Goal: Task Accomplishment & Management: Manage account settings

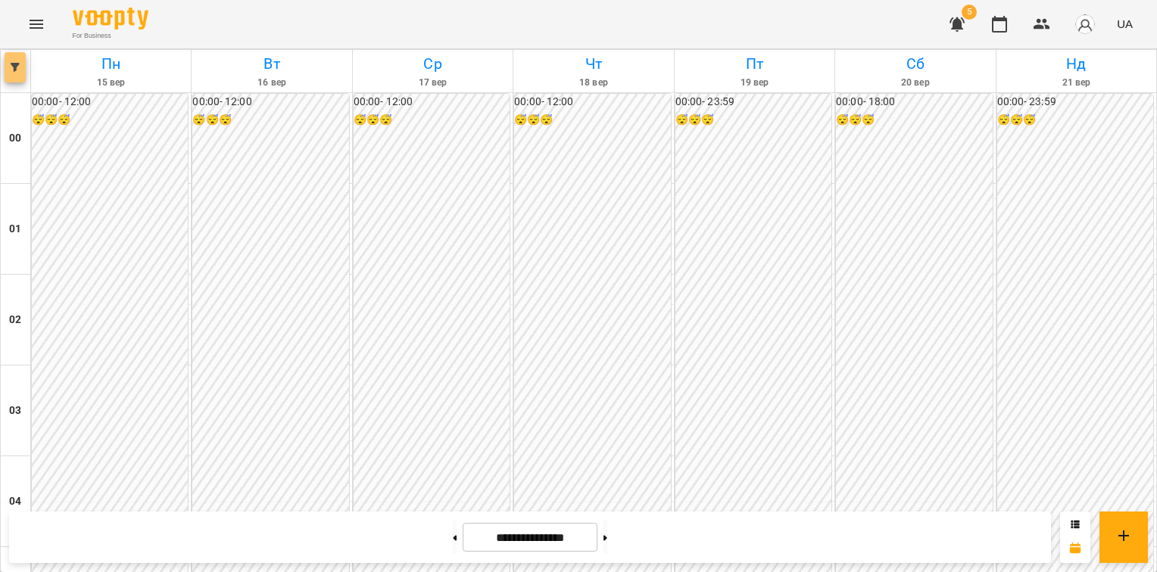
click at [20, 67] on span "button" at bounding box center [15, 67] width 21 height 9
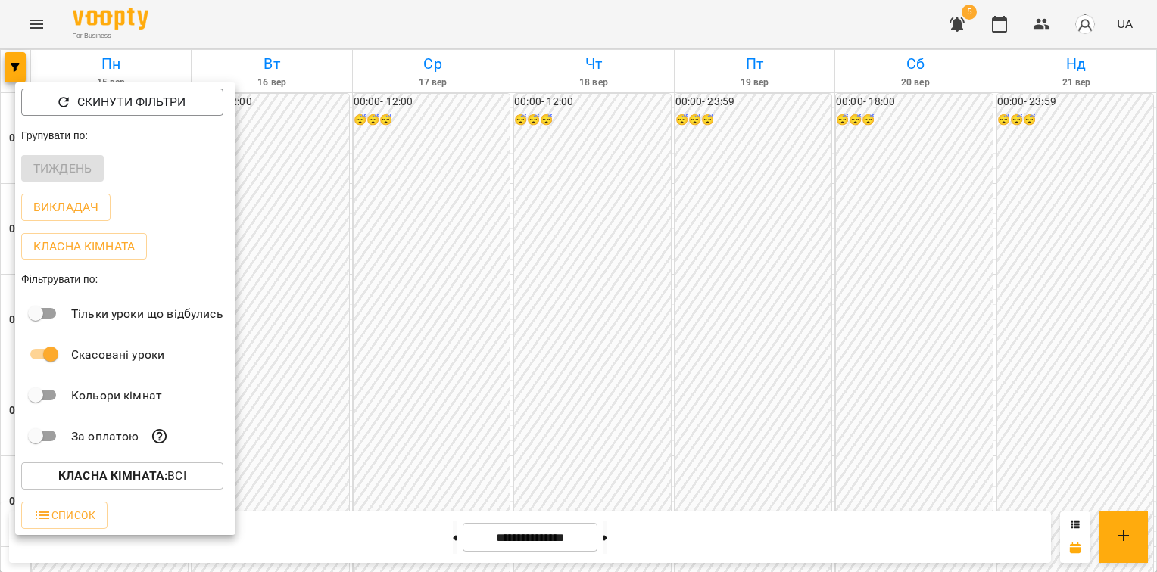
click at [61, 162] on div "Тиждень" at bounding box center [125, 168] width 220 height 39
click at [39, 30] on div at bounding box center [578, 286] width 1157 height 572
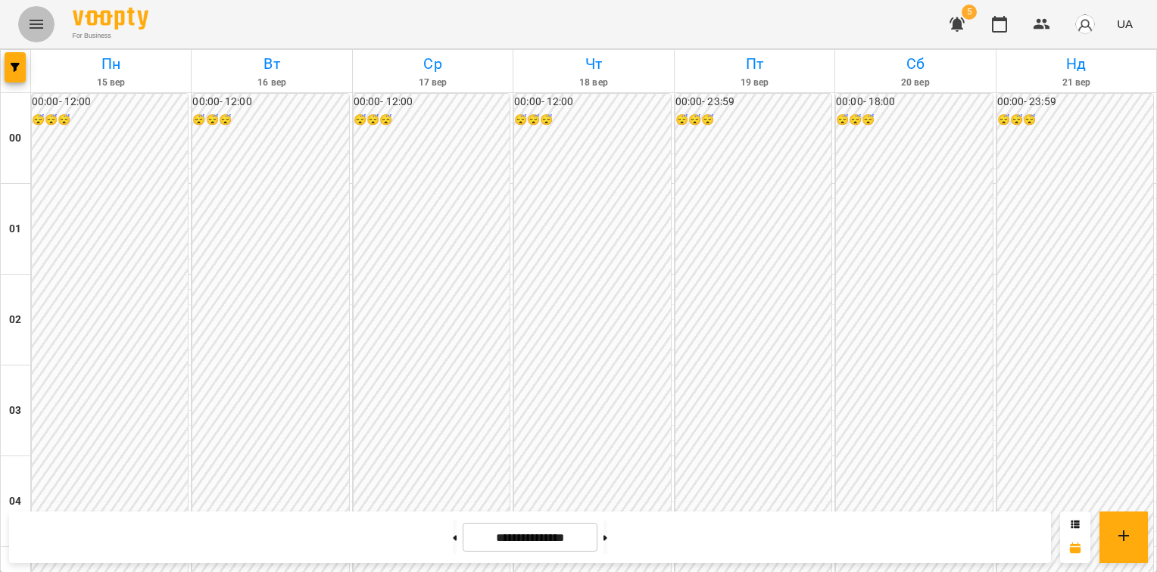
click at [45, 20] on button "Menu" at bounding box center [36, 24] width 36 height 36
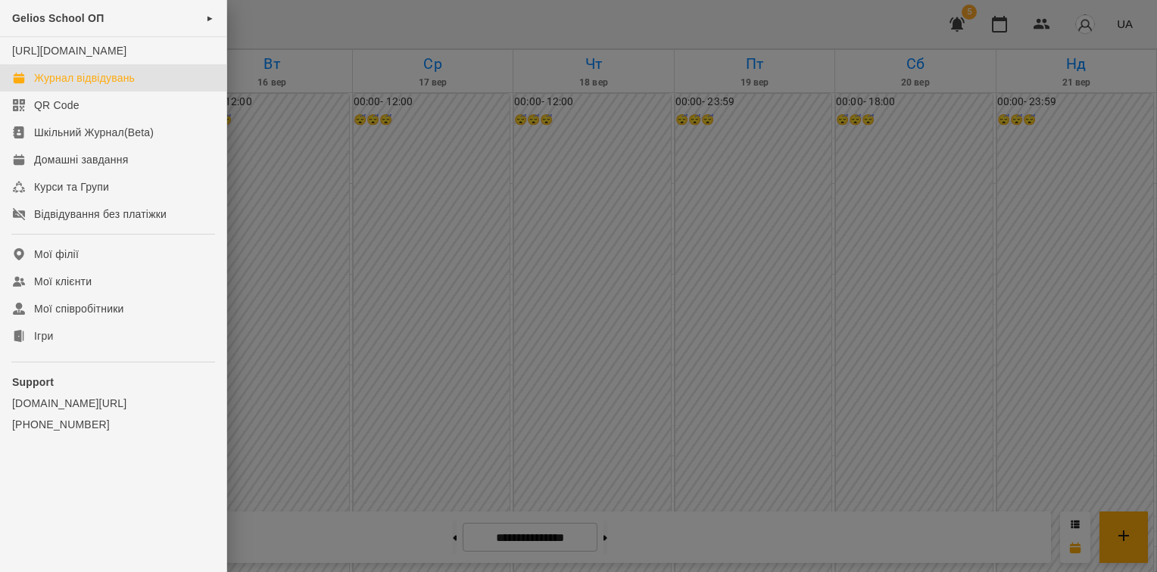
click at [59, 86] on div "Журнал відвідувань" at bounding box center [84, 77] width 101 height 15
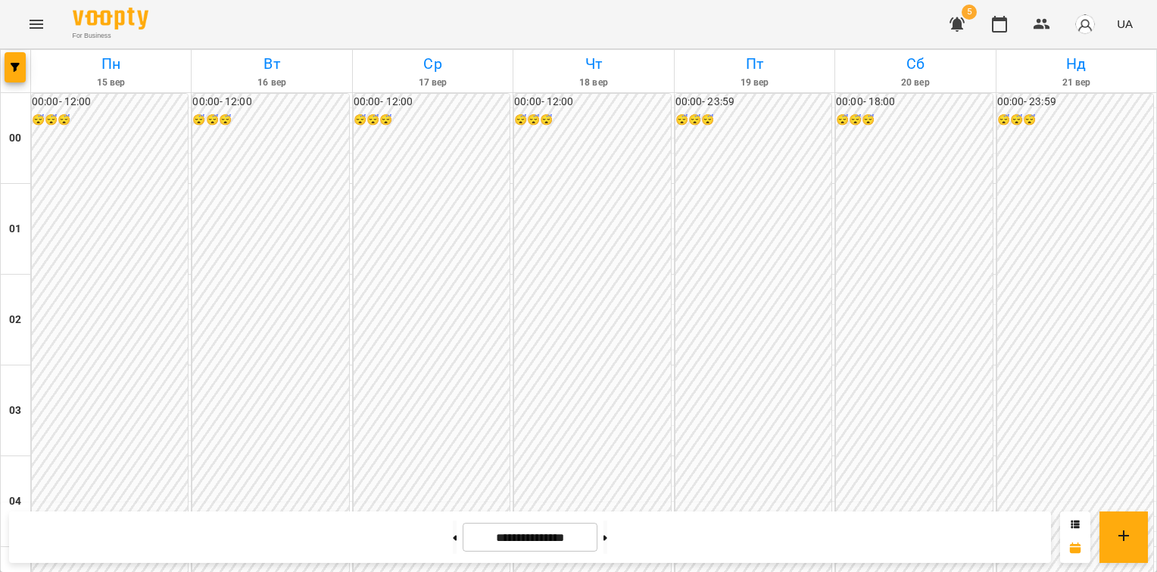
scroll to position [1542, 0]
click at [607, 544] on button at bounding box center [606, 537] width 4 height 33
type input "**********"
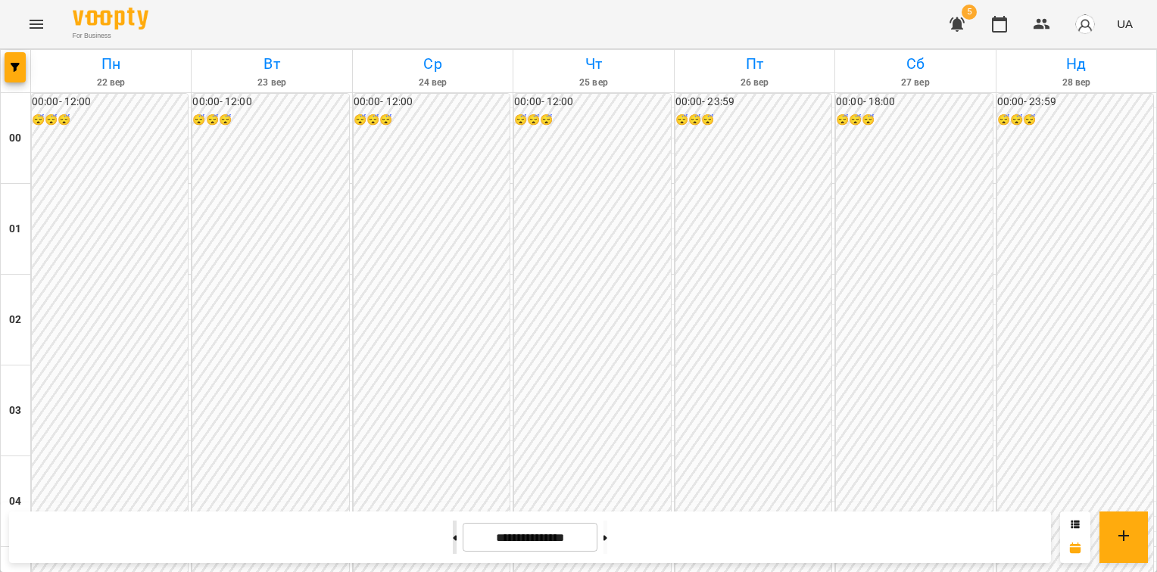
click at [453, 538] on icon at bounding box center [455, 538] width 4 height 6
type input "**********"
click at [1084, 20] on img "button" at bounding box center [1085, 24] width 21 height 21
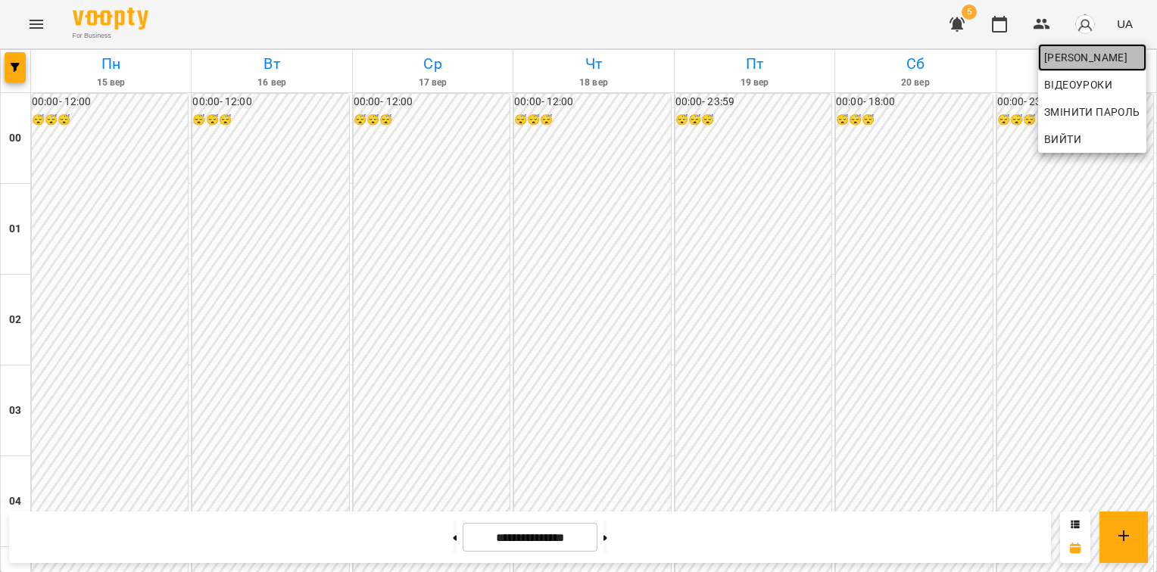
click at [1068, 56] on span "Красюк Анжела" at bounding box center [1092, 57] width 96 height 18
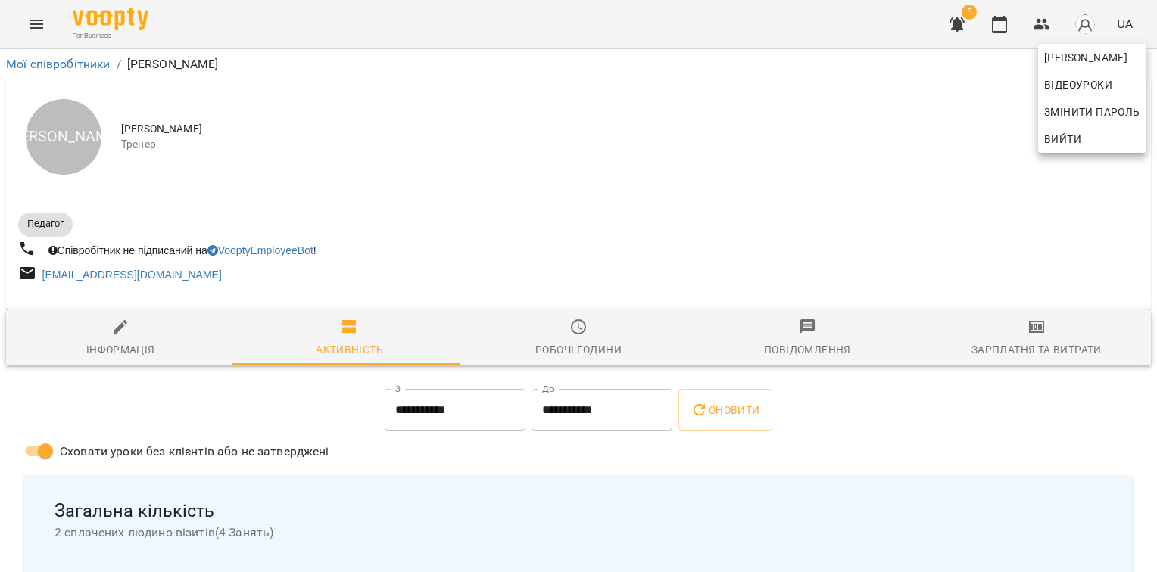
click at [580, 335] on div at bounding box center [578, 286] width 1157 height 572
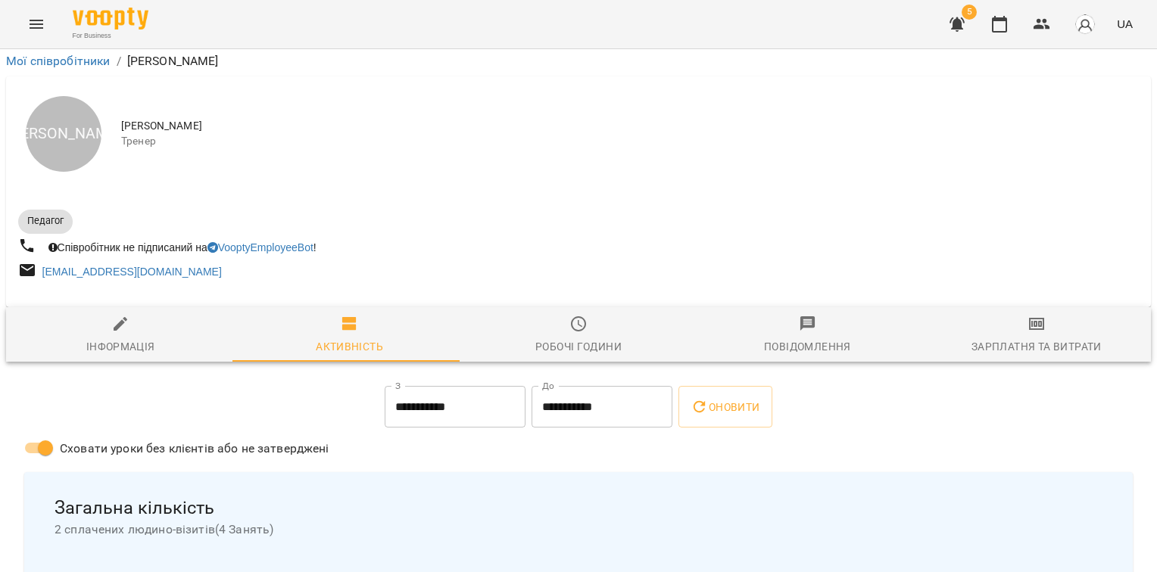
scroll to position [781, 0]
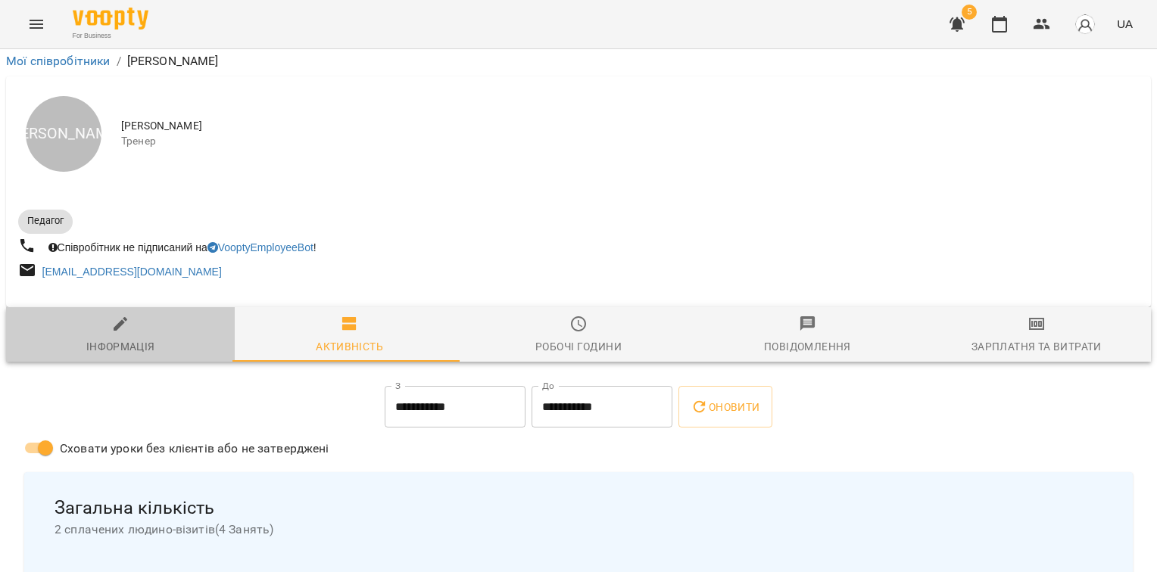
click at [131, 338] on div "Інформація" at bounding box center [120, 347] width 69 height 18
select select "**"
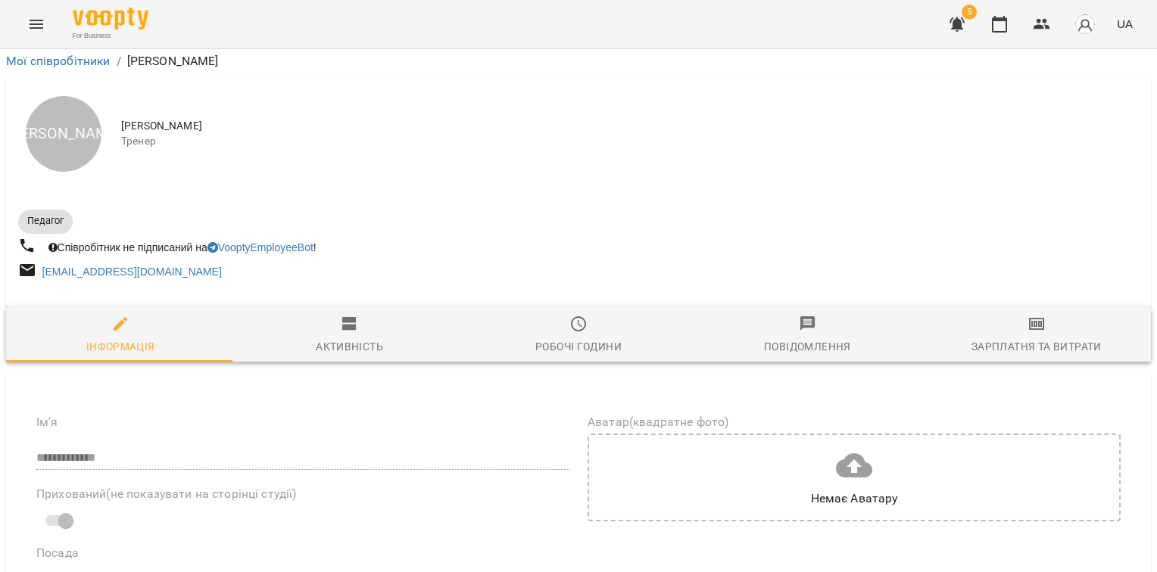
scroll to position [0, 0]
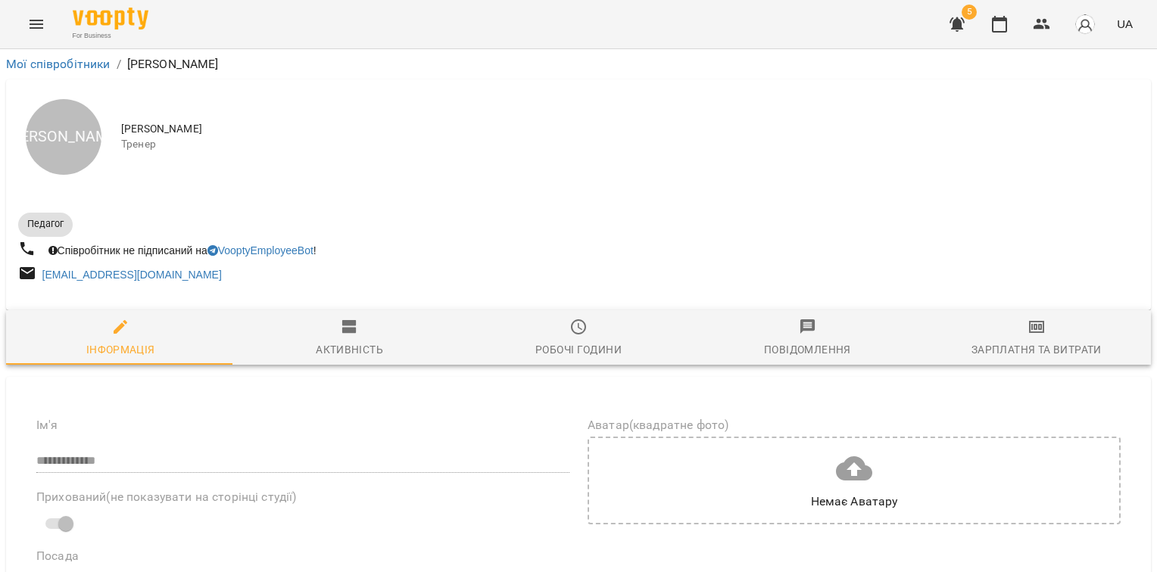
click at [557, 348] on div "Робочі години" at bounding box center [578, 350] width 86 height 18
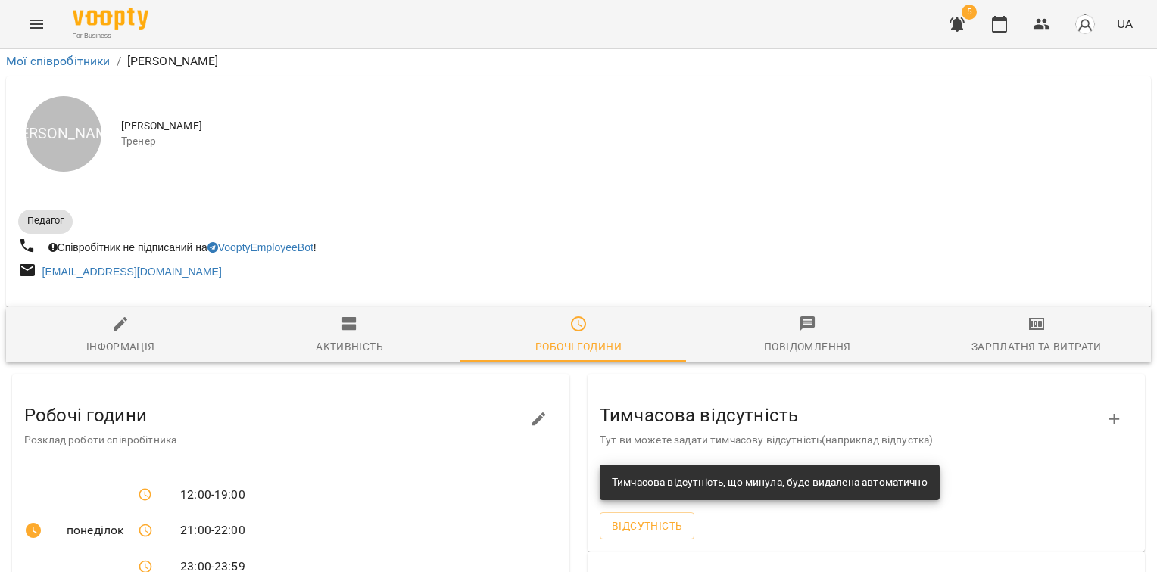
scroll to position [110, 0]
click at [775, 338] on div "Повідомлення" at bounding box center [807, 347] width 87 height 18
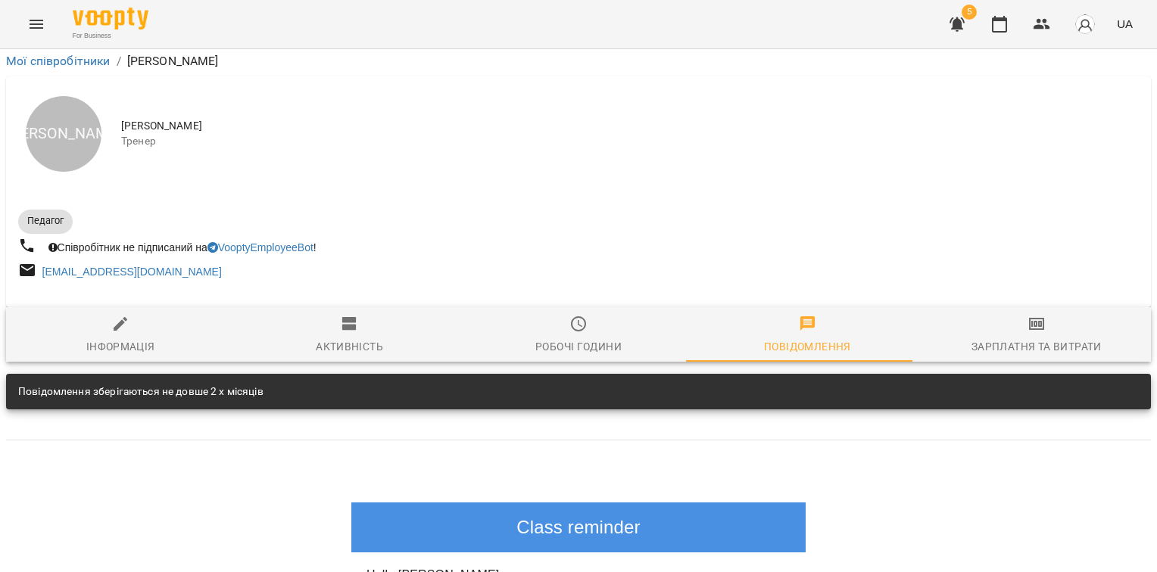
scroll to position [227, 0]
click at [44, 23] on icon "Menu" at bounding box center [36, 24] width 18 height 18
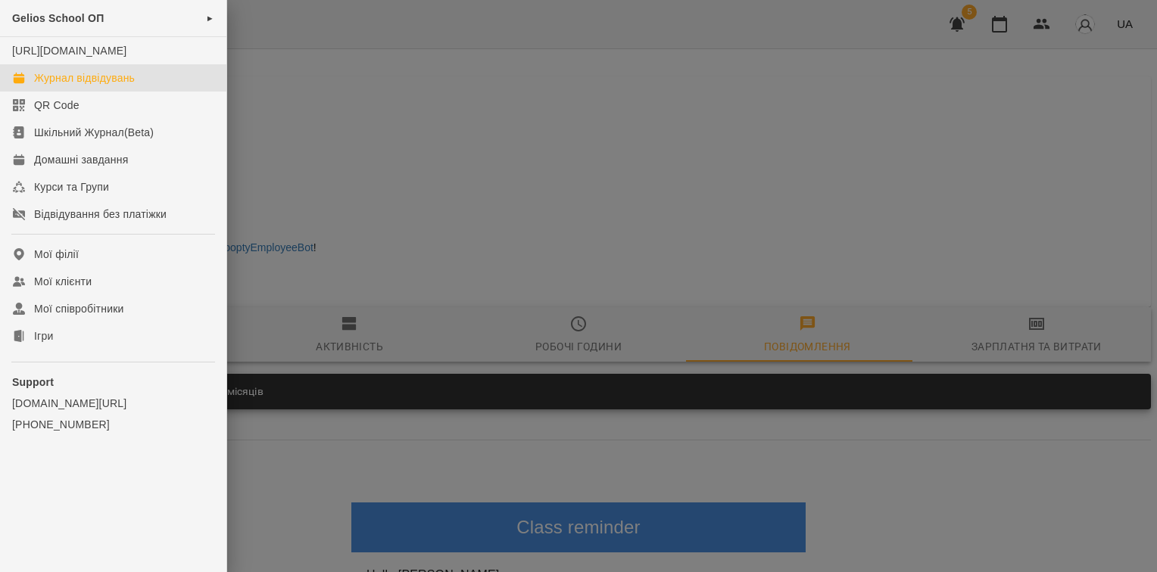
click at [72, 86] on div "Журнал відвідувань" at bounding box center [84, 77] width 101 height 15
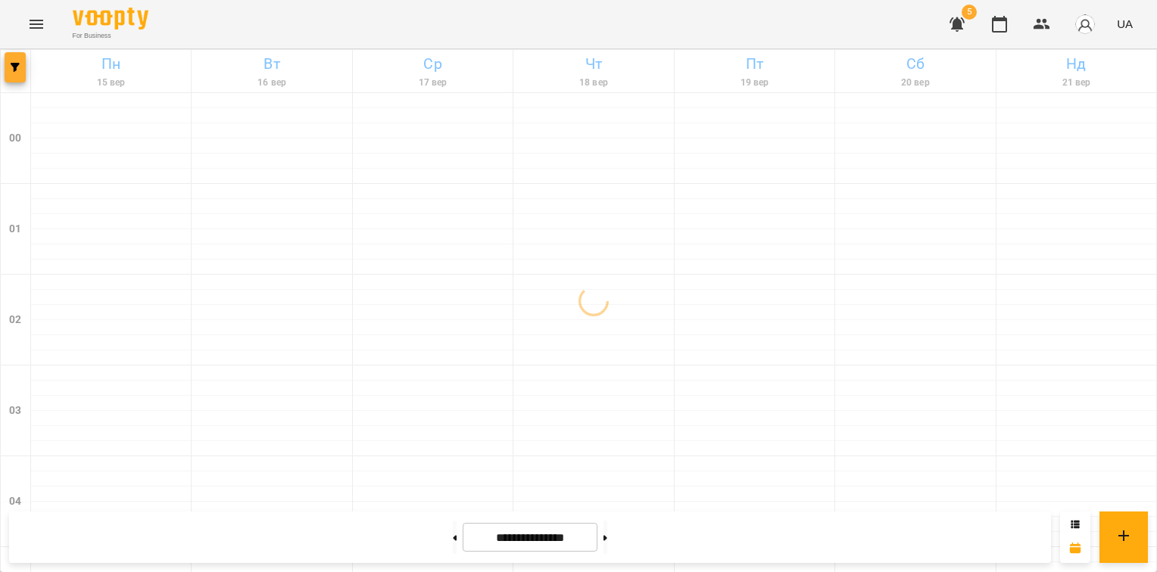
click at [17, 71] on icon "button" at bounding box center [15, 67] width 9 height 9
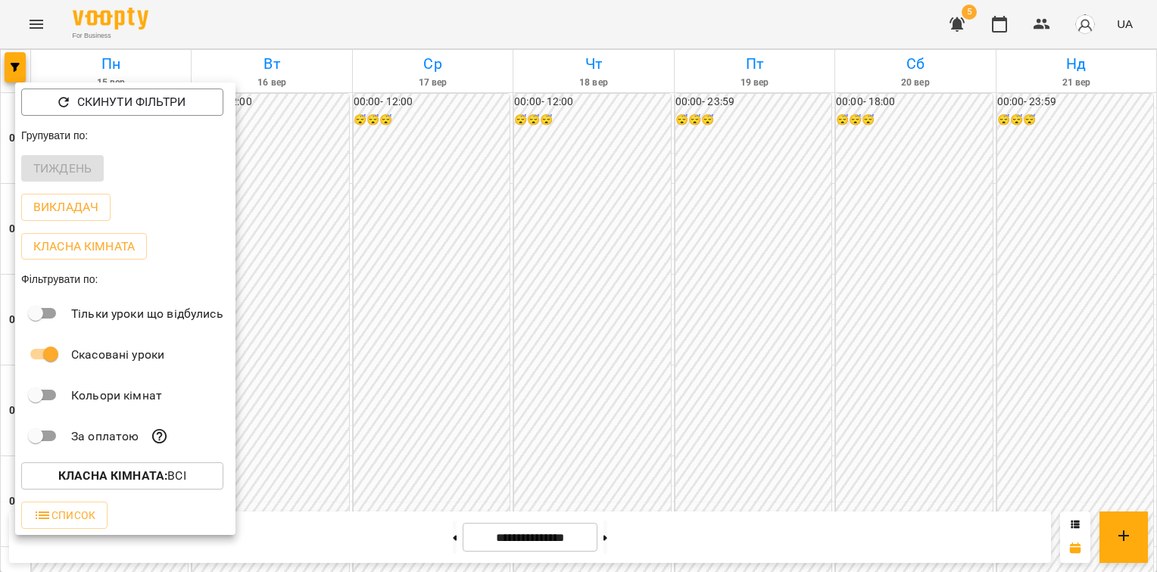
click at [73, 169] on div "Тиждень" at bounding box center [125, 168] width 220 height 39
click at [459, 277] on div at bounding box center [578, 286] width 1157 height 572
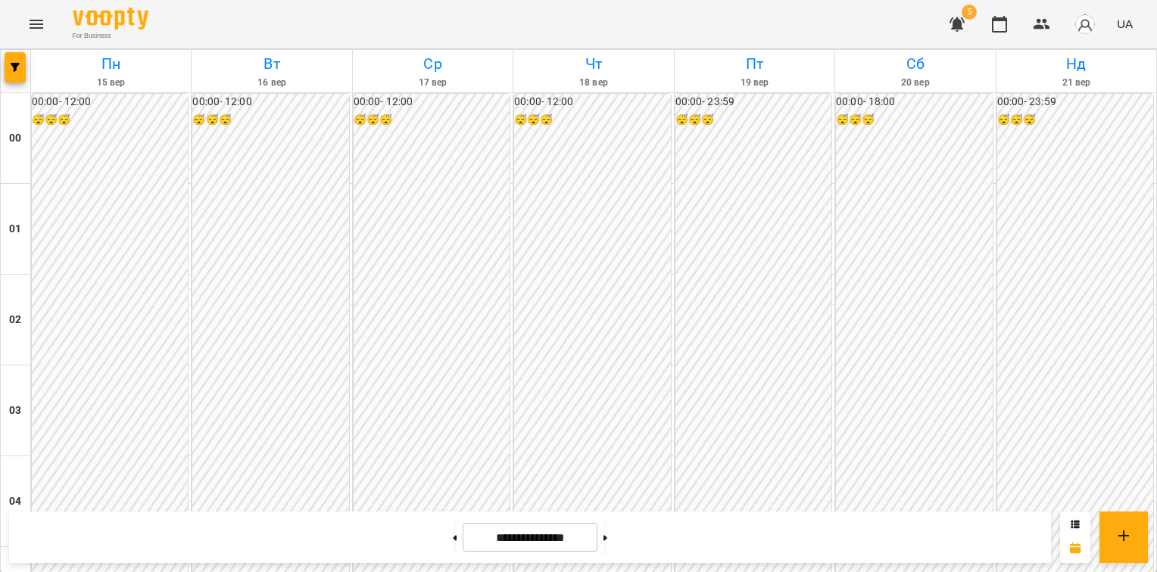
scroll to position [1769, 0]
click at [607, 538] on button at bounding box center [606, 537] width 4 height 33
click at [453, 543] on button at bounding box center [455, 537] width 4 height 33
type input "**********"
click at [954, 30] on icon "button" at bounding box center [957, 24] width 18 height 18
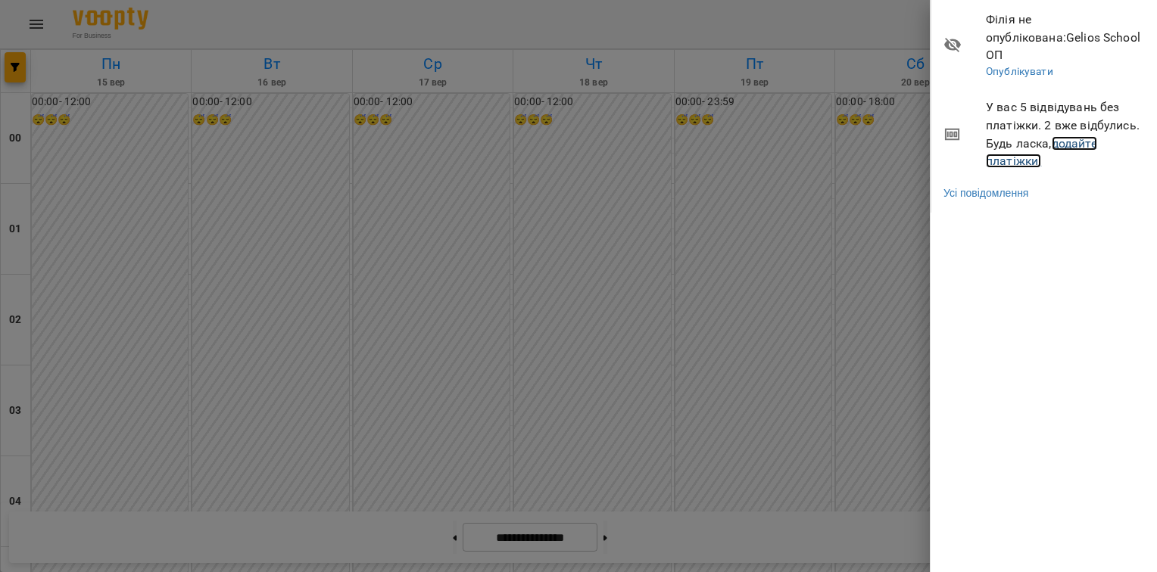
click at [1082, 136] on link "додайте платіжки!" at bounding box center [1041, 152] width 111 height 33
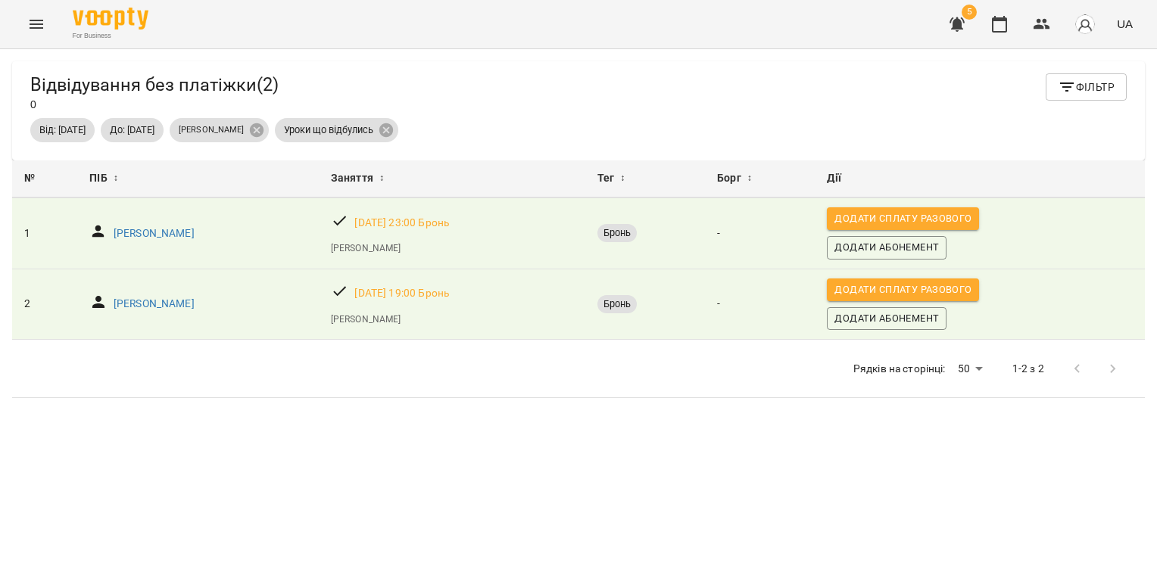
scroll to position [48, 0]
click at [40, 27] on icon "Menu" at bounding box center [36, 24] width 18 height 18
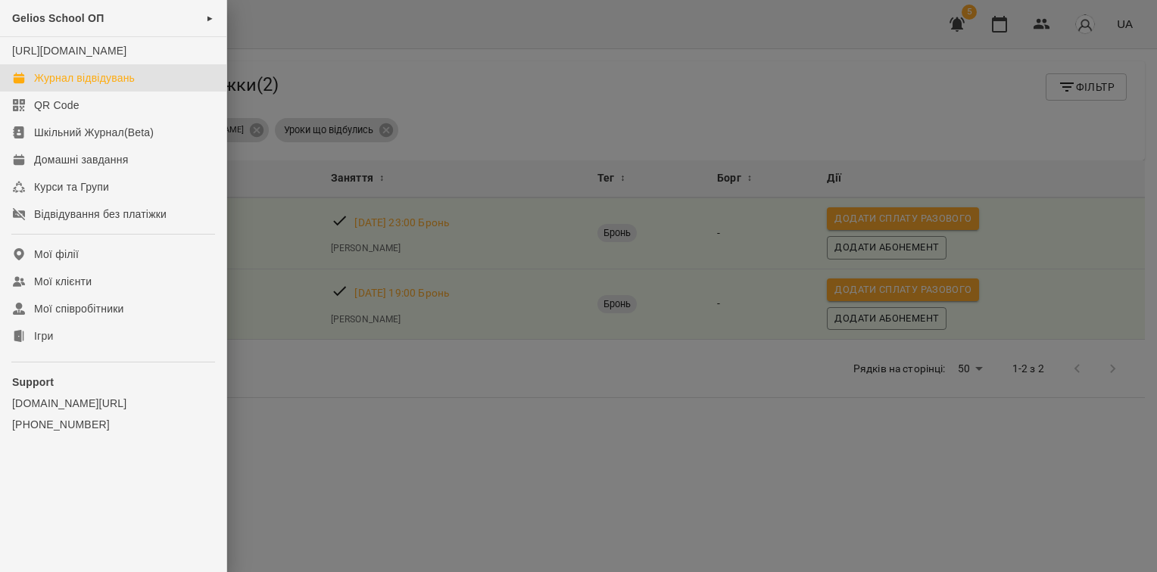
click at [65, 86] on div "Журнал відвідувань" at bounding box center [84, 77] width 101 height 15
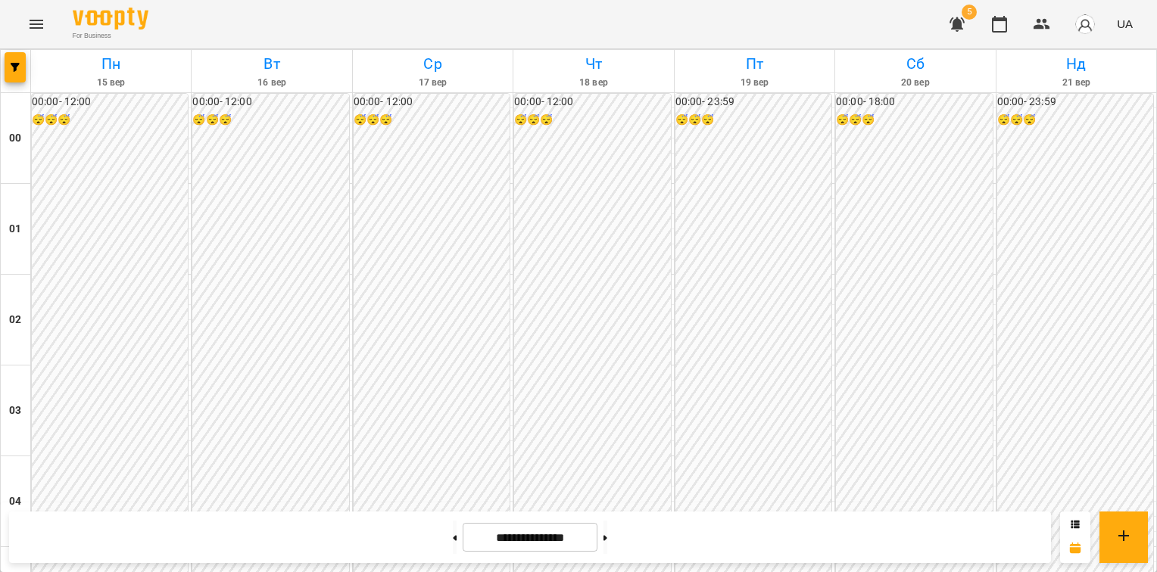
scroll to position [936, 0]
click at [35, 27] on icon "Menu" at bounding box center [37, 24] width 14 height 9
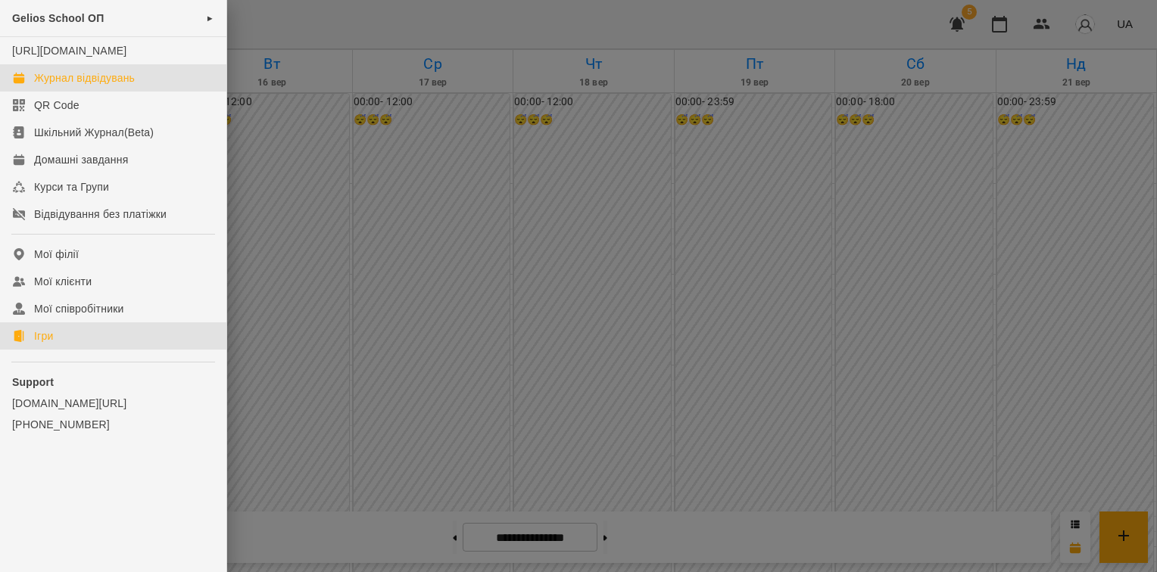
click at [37, 344] on div "Ігри" at bounding box center [43, 336] width 19 height 15
